Goal: Connect with others: Connect with others

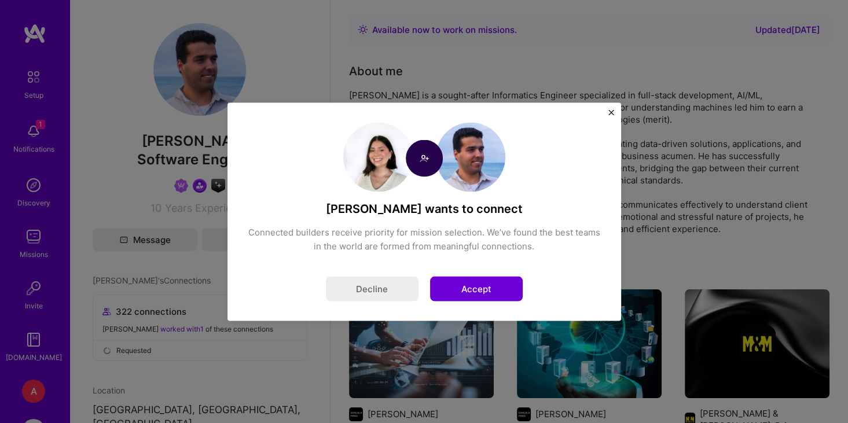
click at [477, 296] on button "Accept" at bounding box center [476, 288] width 93 height 25
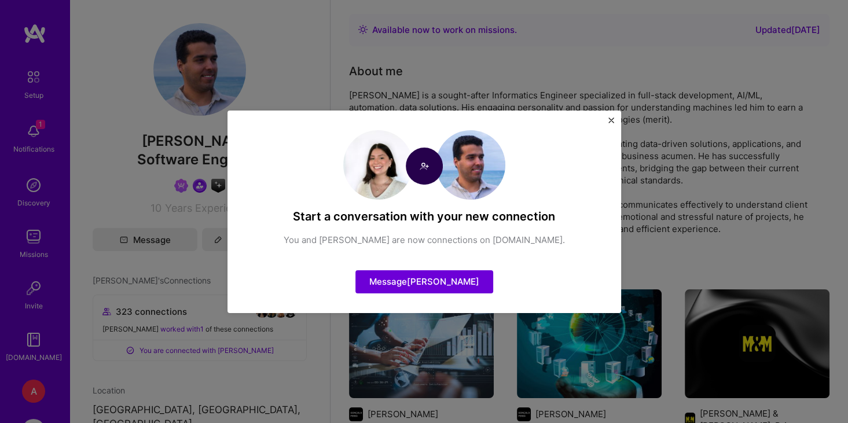
click at [607, 121] on div "Start a conversation with your new connection You and [PERSON_NAME] are now con…" at bounding box center [423, 212] width 393 height 202
click at [611, 119] on img "Close" at bounding box center [611, 120] width 6 height 6
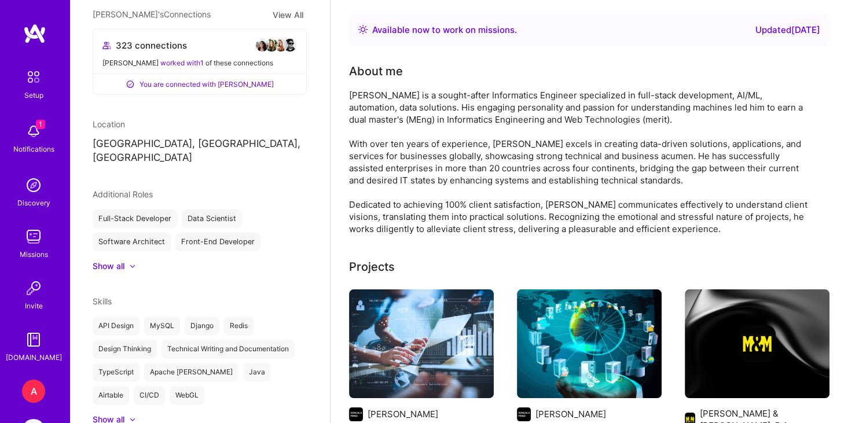
scroll to position [275, 0]
